Goal: Transaction & Acquisition: Download file/media

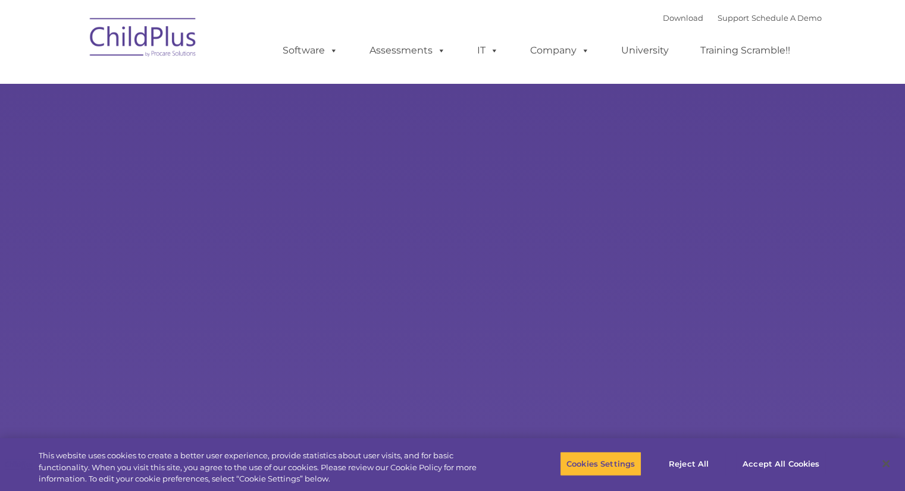
type input ""
select select "MEDIUM"
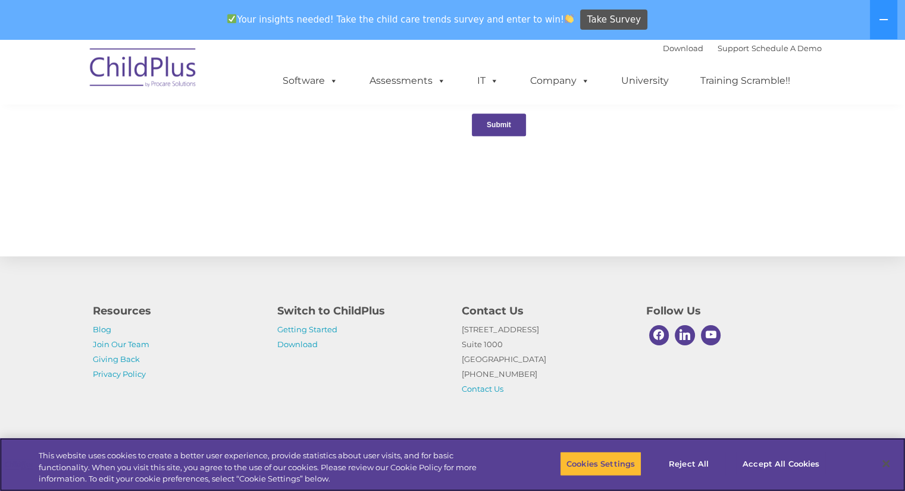
scroll to position [1273, 0]
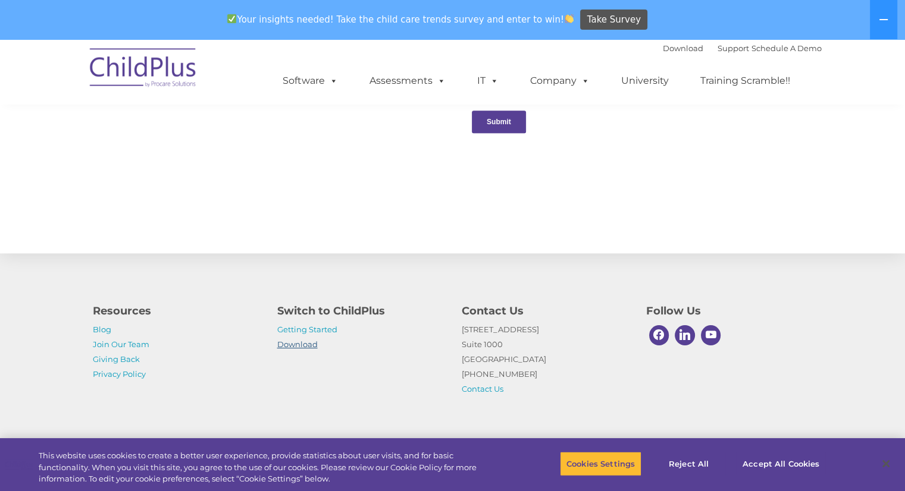
click at [308, 345] on link "Download" at bounding box center [297, 345] width 40 height 10
